Goal: Use online tool/utility: Utilize a website feature to perform a specific function

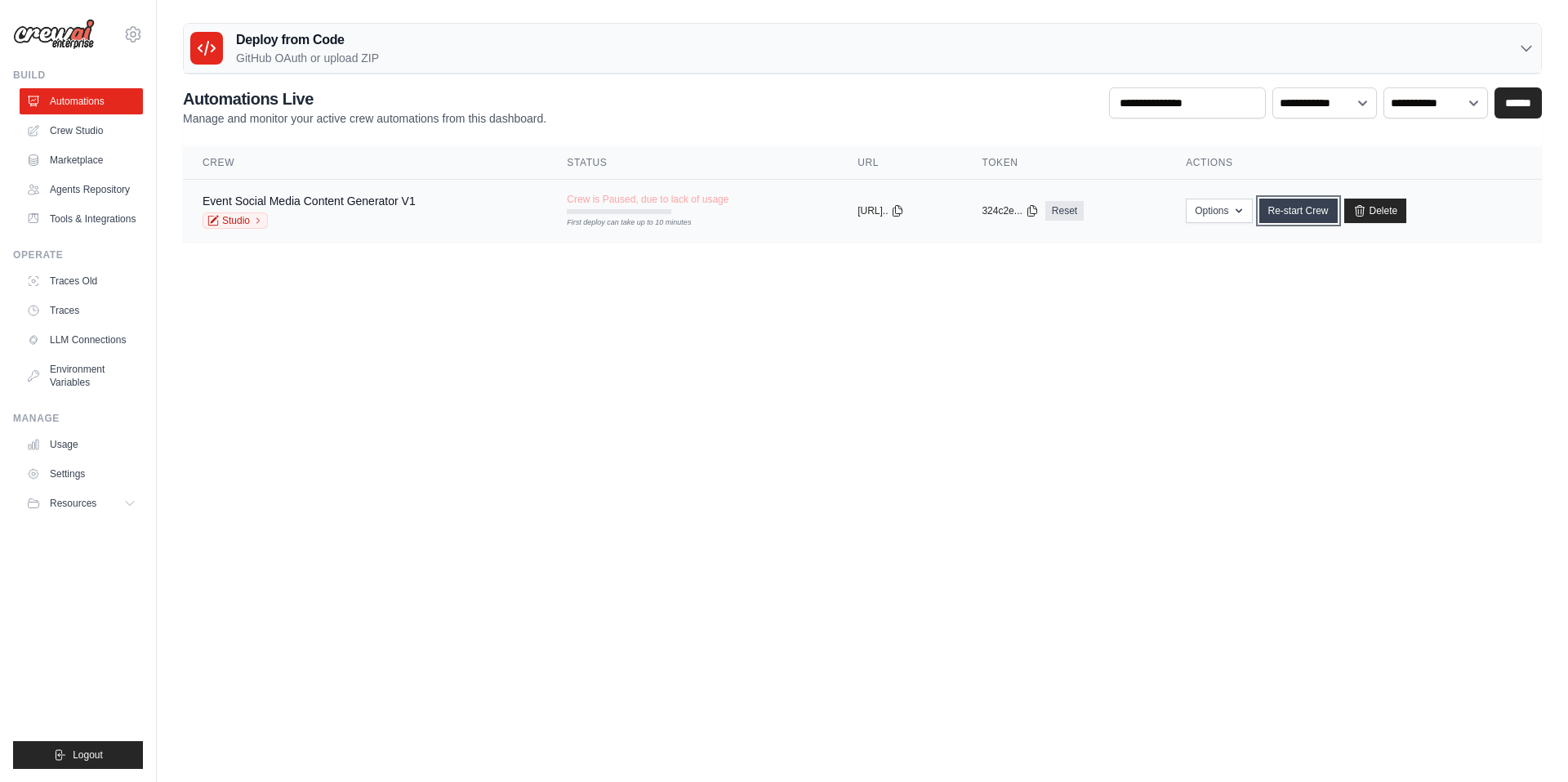
click at [1289, 203] on link "Re-start Crew" at bounding box center [1298, 210] width 78 height 24
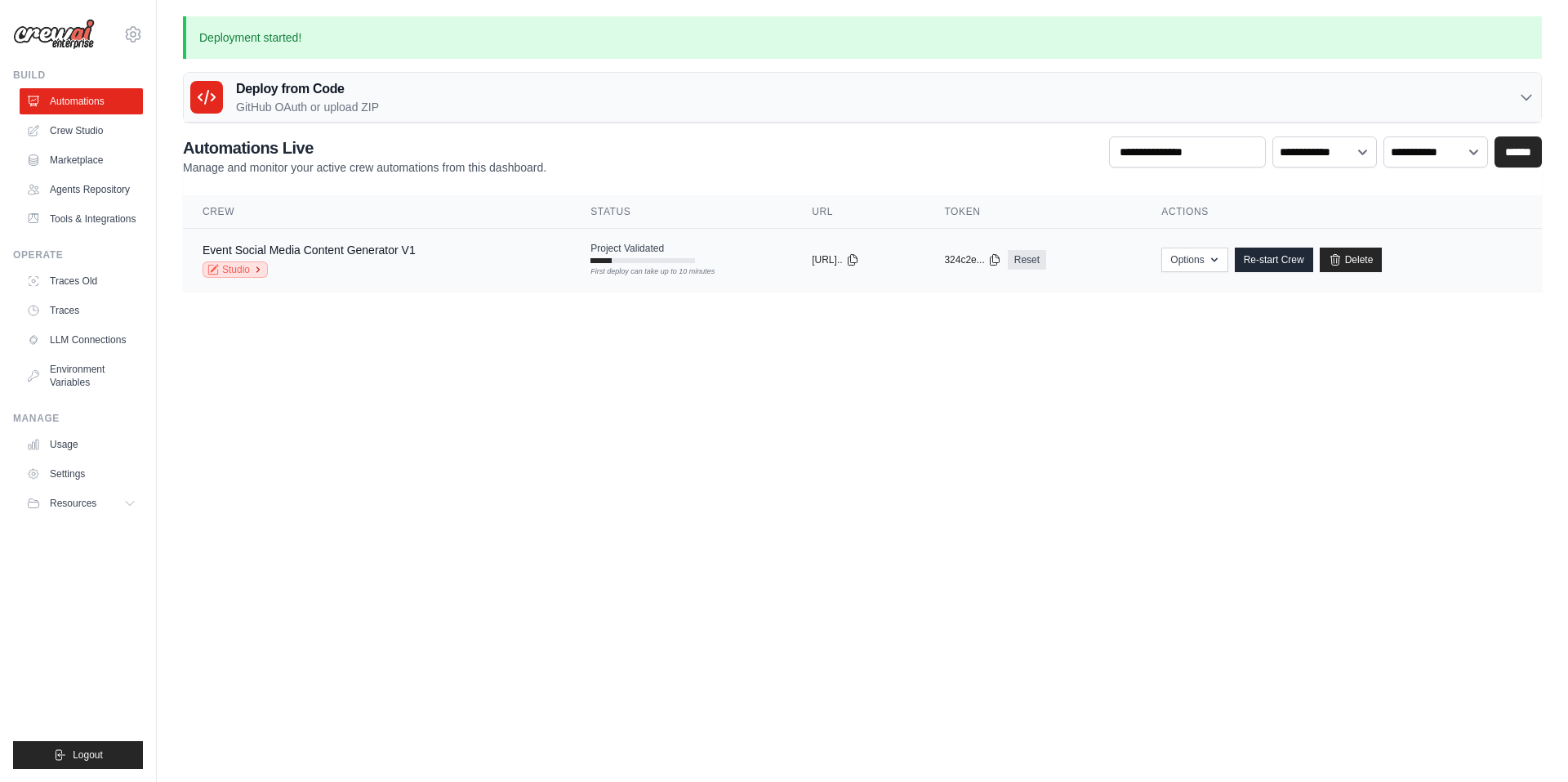
click at [256, 272] on icon at bounding box center [258, 269] width 10 height 10
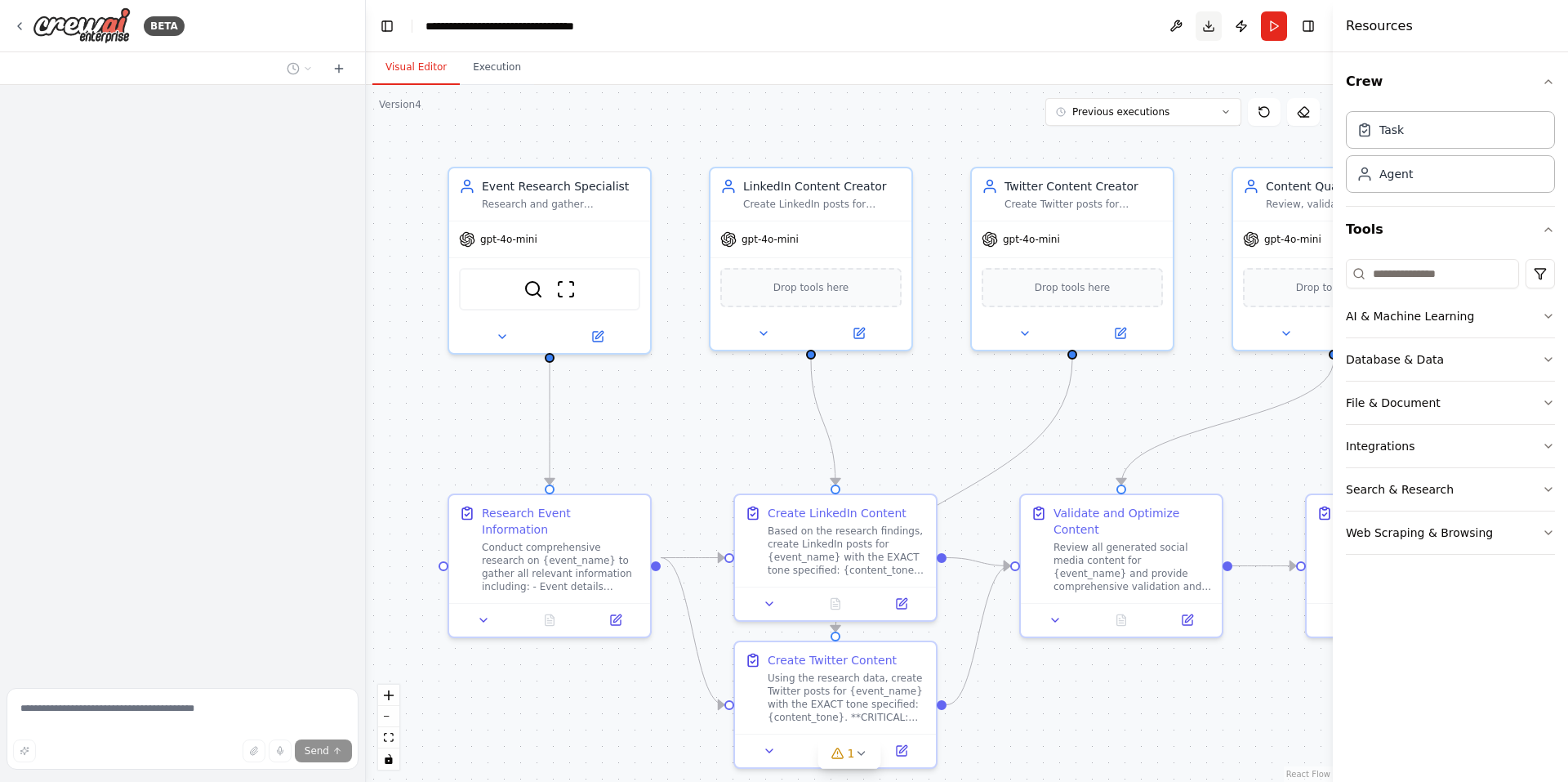
click at [1203, 34] on button "Download" at bounding box center [1208, 26] width 26 height 29
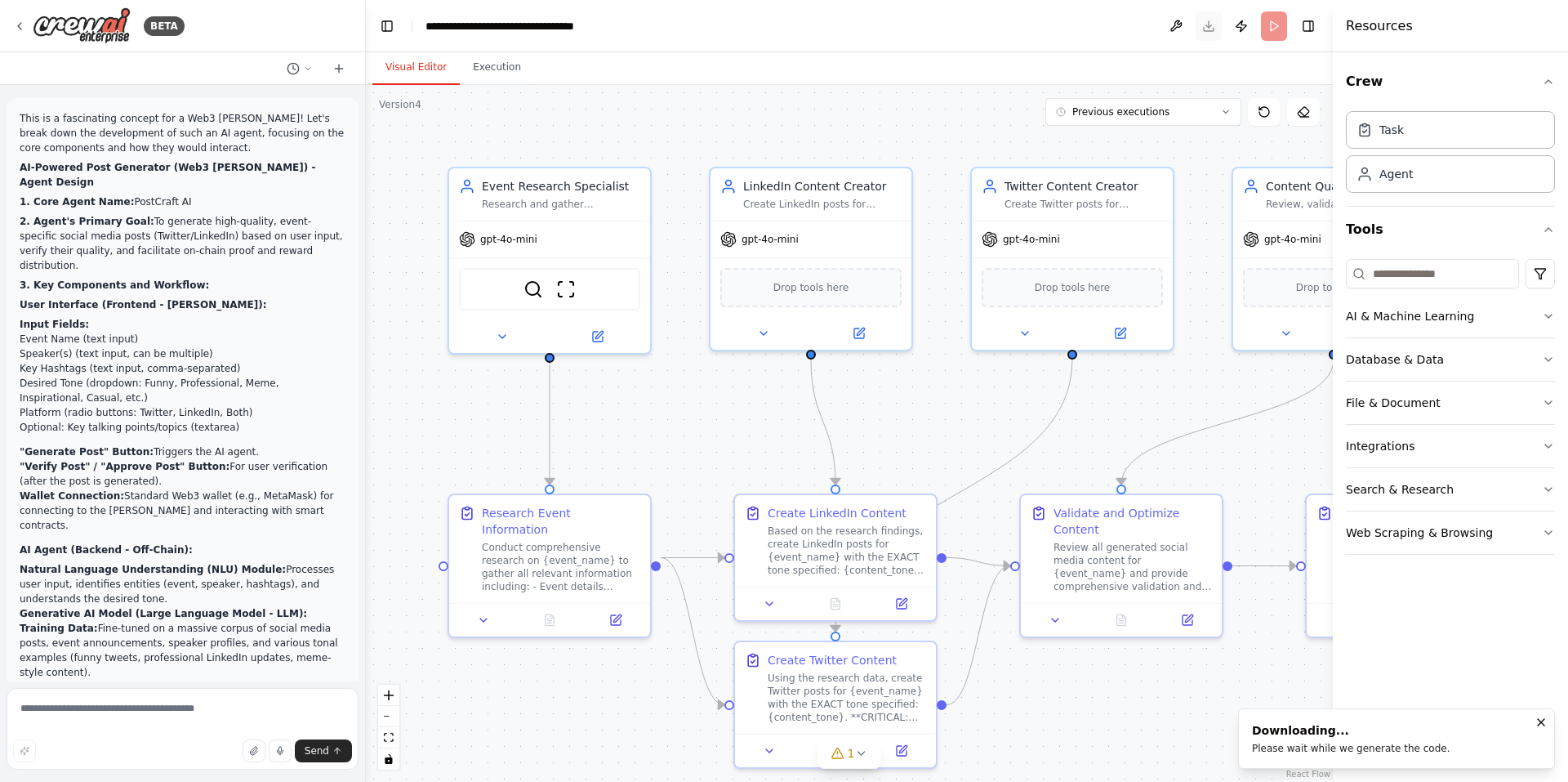
scroll to position [7916, 0]
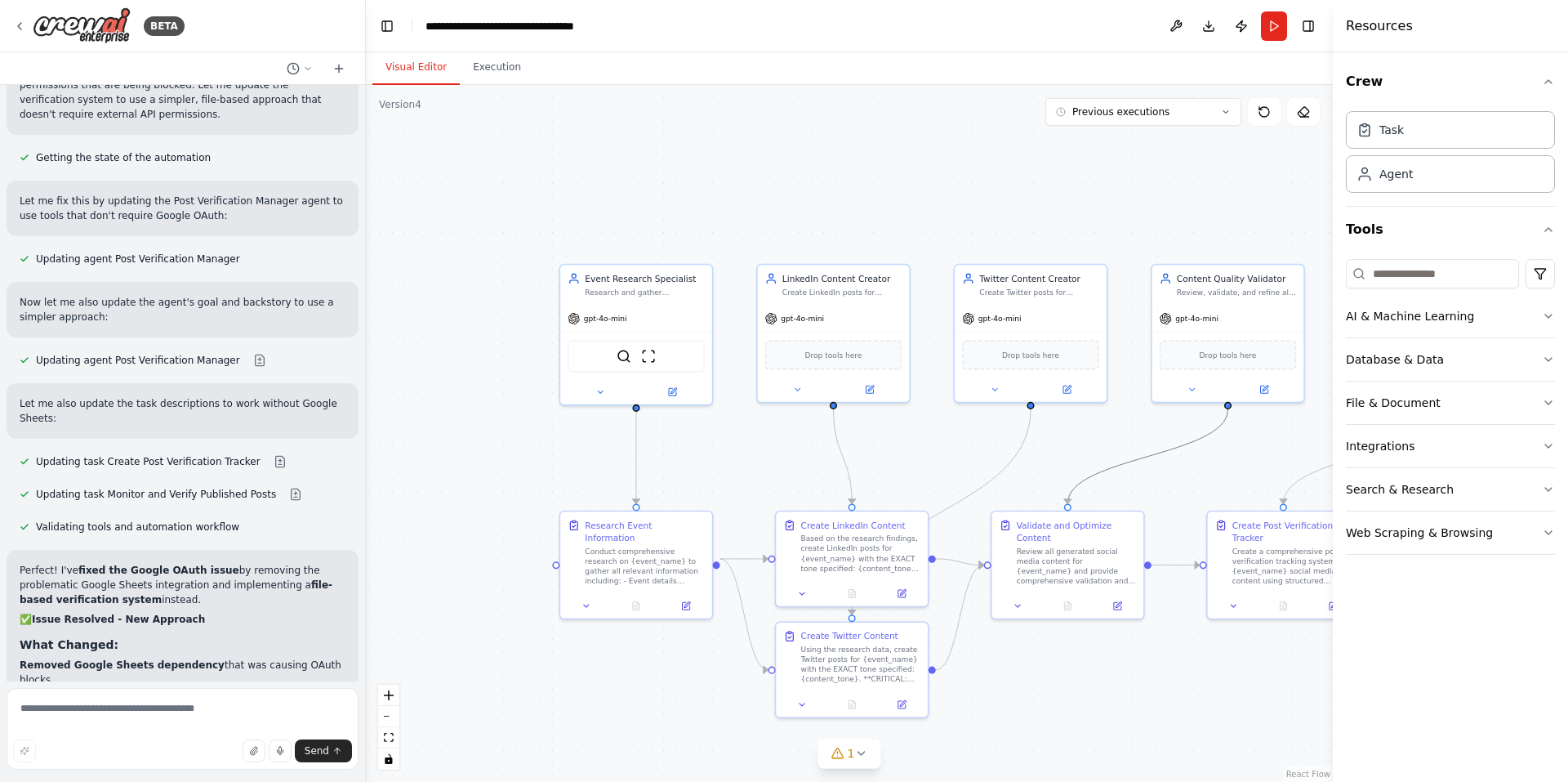
drag, startPoint x: 1091, startPoint y: 477, endPoint x: 908, endPoint y: 447, distance: 185.4
click at [908, 447] on div ".deletable-edge-delete-btn { width: 20px; height: 20px; border: 0px solid #ffff…" at bounding box center [849, 433] width 967 height 697
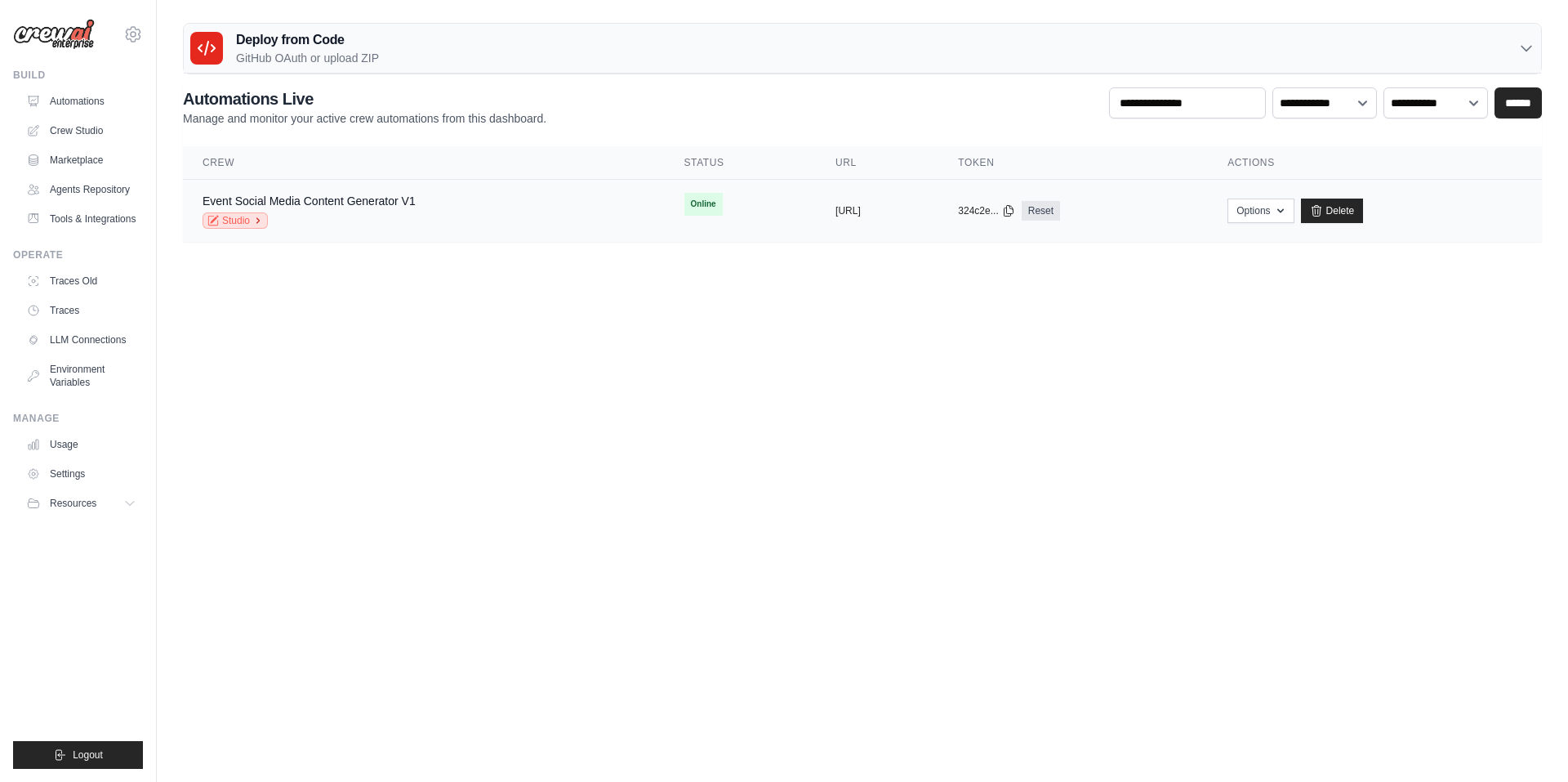
drag, startPoint x: 0, startPoint y: 0, endPoint x: 251, endPoint y: 218, distance: 332.5
click at [251, 218] on link "Studio" at bounding box center [235, 221] width 65 height 17
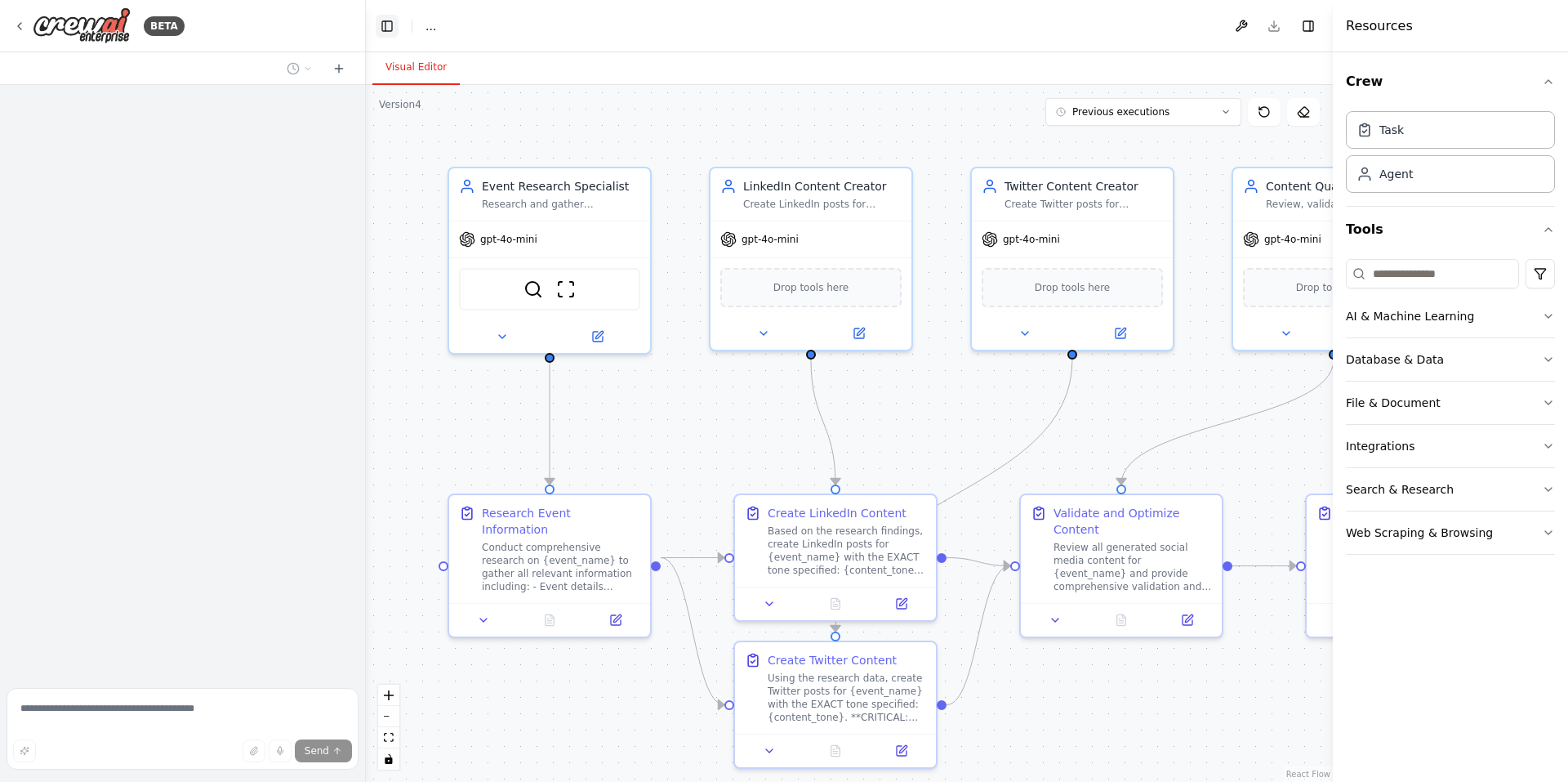
click at [382, 32] on button "Toggle Left Sidebar" at bounding box center [386, 25] width 22 height 22
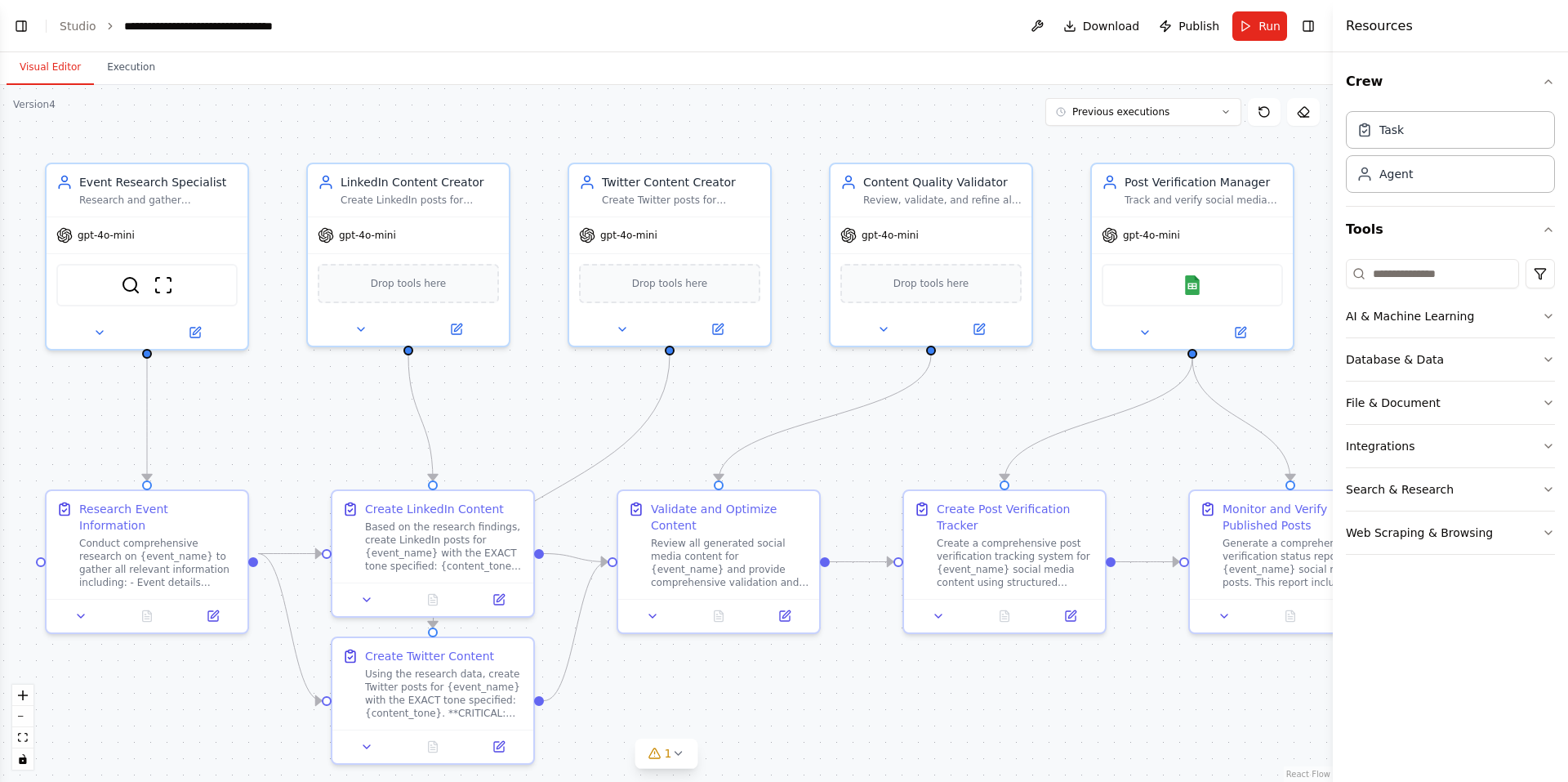
drag, startPoint x: 1013, startPoint y: 404, endPoint x: 976, endPoint y: 400, distance: 37.2
click at [976, 400] on div ".deletable-edge-delete-btn { width: 20px; height: 20px; border: 0px solid #ffff…" at bounding box center [666, 433] width 1333 height 697
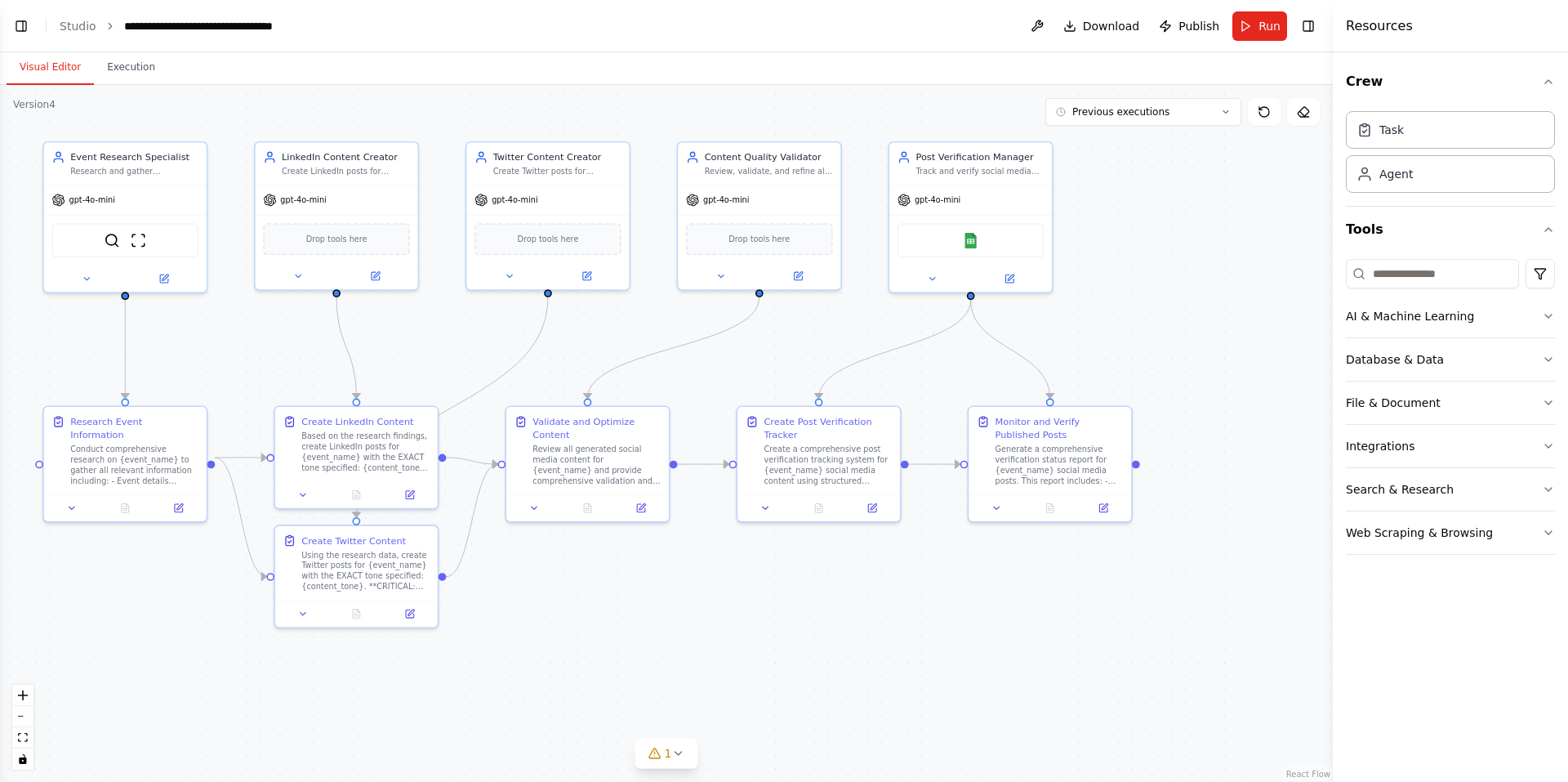
drag, startPoint x: 883, startPoint y: 476, endPoint x: 697, endPoint y: 398, distance: 201.7
click at [697, 398] on div ".deletable-edge-delete-btn { width: 20px; height: 20px; border: 0px solid #ffff…" at bounding box center [666, 433] width 1333 height 697
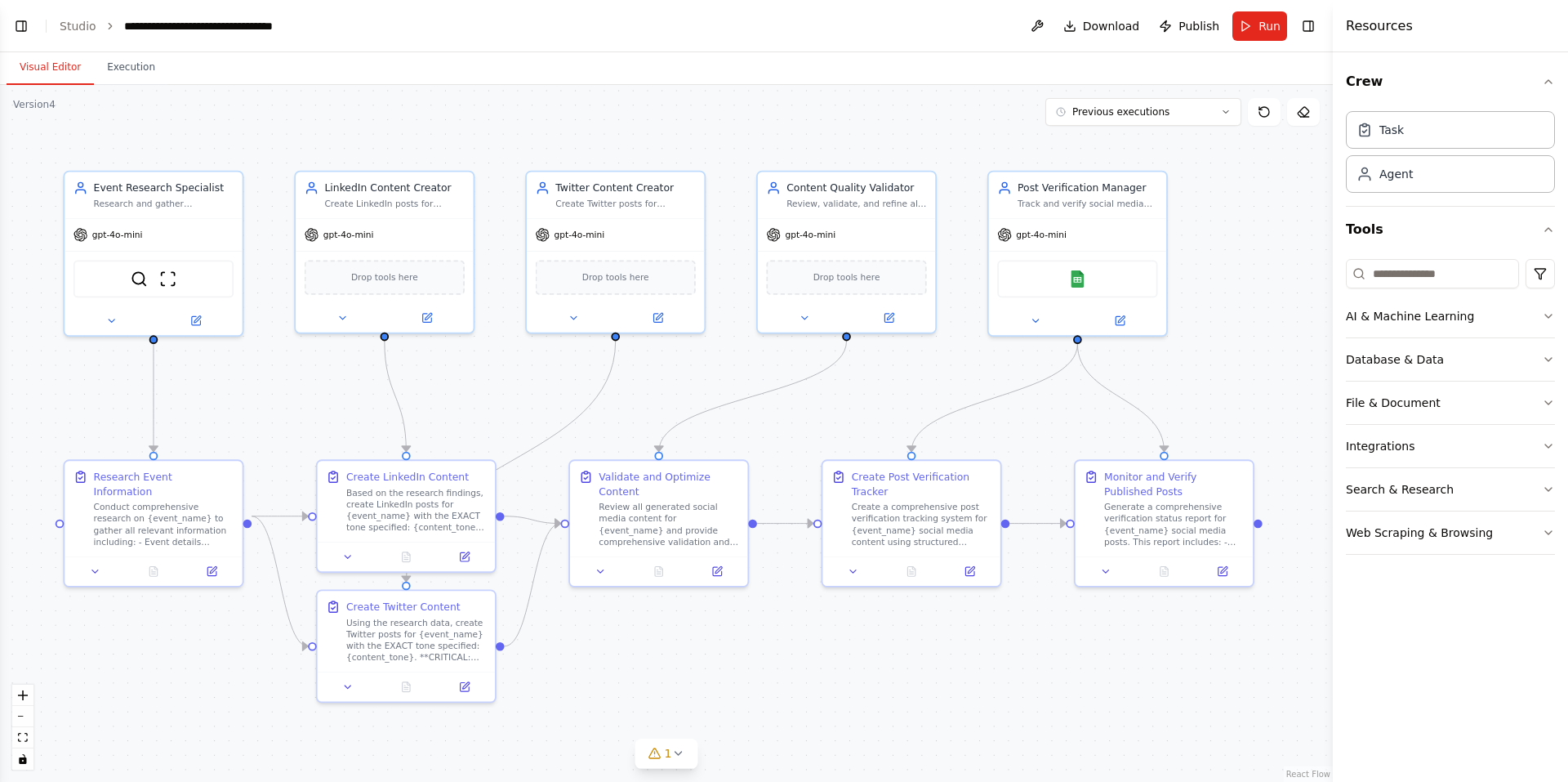
drag, startPoint x: 604, startPoint y: 327, endPoint x: 703, endPoint y: 383, distance: 113.7
click at [703, 383] on div ".deletable-edge-delete-btn { width: 20px; height: 20px; border: 0px solid #ffff…" at bounding box center [666, 433] width 1333 height 697
